Goal: Information Seeking & Learning: Check status

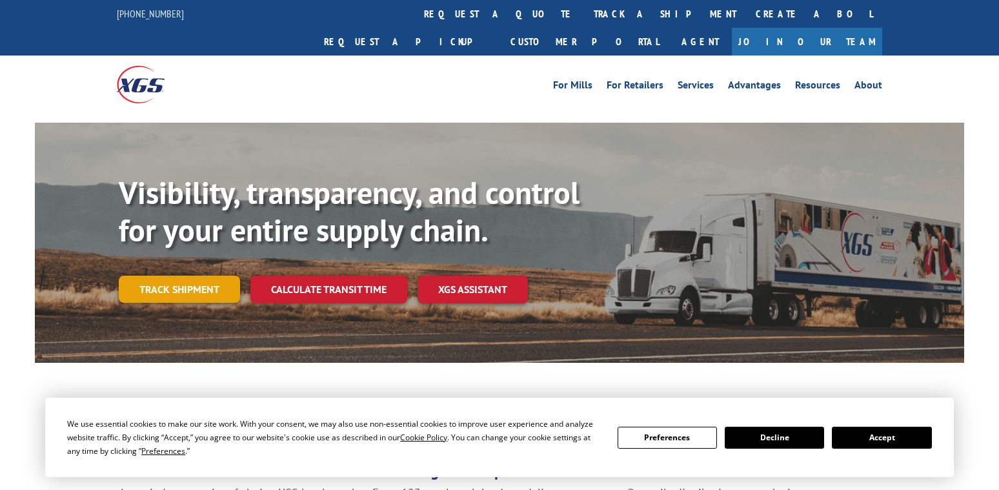
click at [189, 276] on link "Track shipment" at bounding box center [179, 289] width 121 height 27
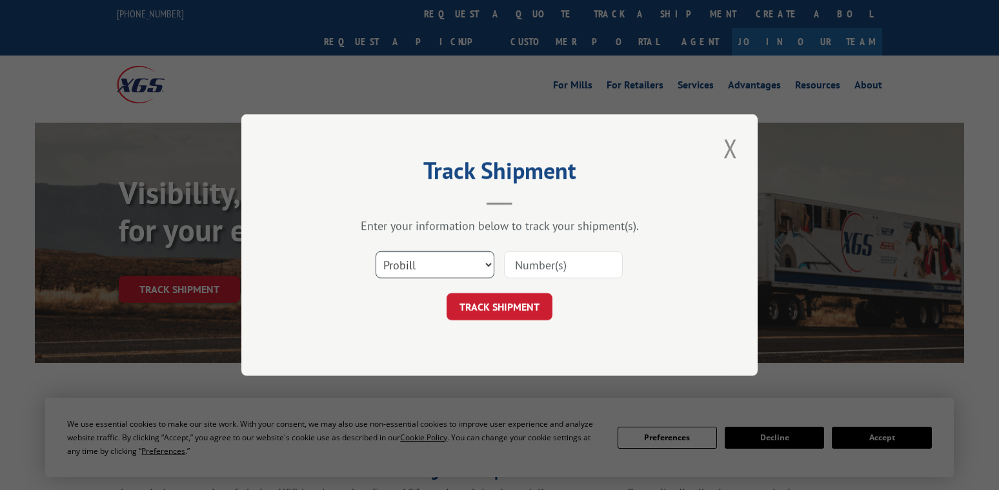
click at [464, 268] on select "Select category... Probill BOL PO" at bounding box center [435, 264] width 119 height 27
select select "bol"
click at [376, 251] on select "Select category... Probill BOL PO" at bounding box center [435, 264] width 119 height 27
click at [556, 265] on input at bounding box center [563, 264] width 119 height 27
type input "250805wo"
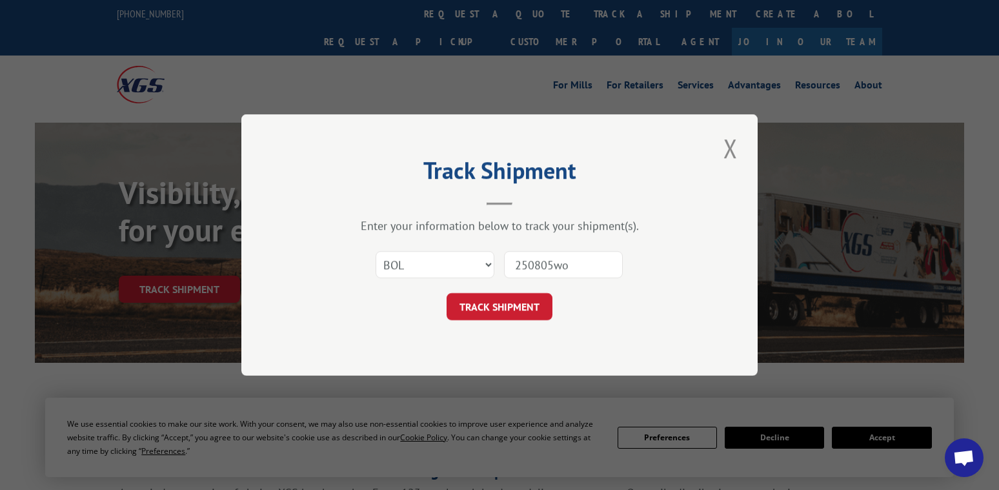
click at [489, 322] on div "Track Shipment Enter your information below to track your shipment(s). Select c…" at bounding box center [499, 244] width 516 height 261
click at [488, 316] on button "TRACK SHIPMENT" at bounding box center [500, 306] width 106 height 27
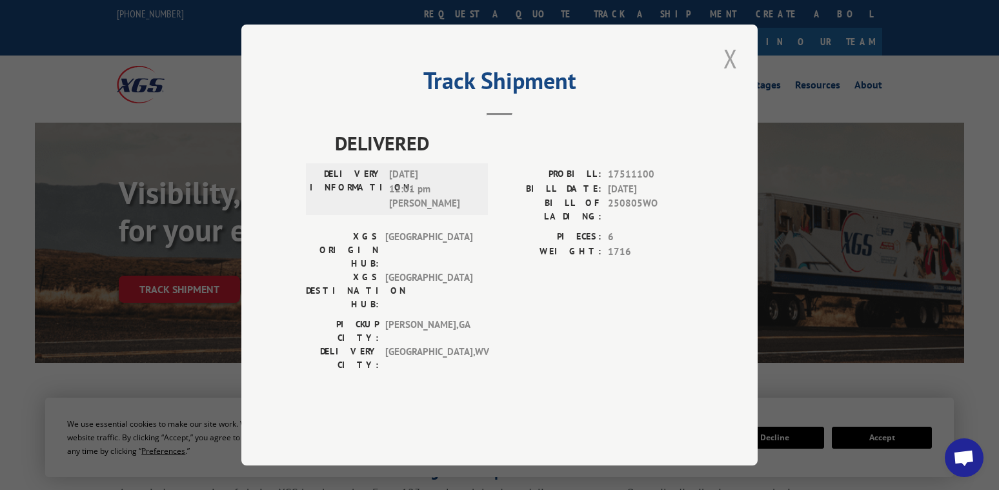
click at [733, 76] on button "Close modal" at bounding box center [731, 58] width 22 height 35
